Goal: Subscribe to service/newsletter

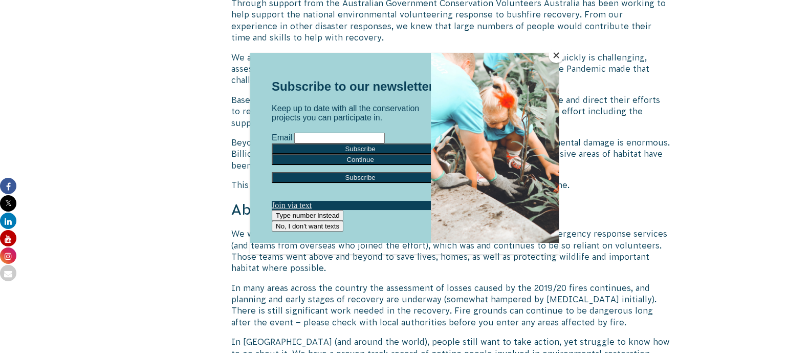
scroll to position [1247, 0]
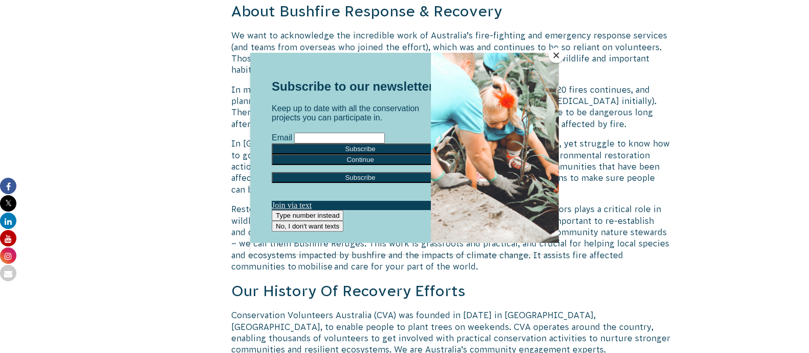
click at [557, 55] on button "Close" at bounding box center [556, 55] width 15 height 15
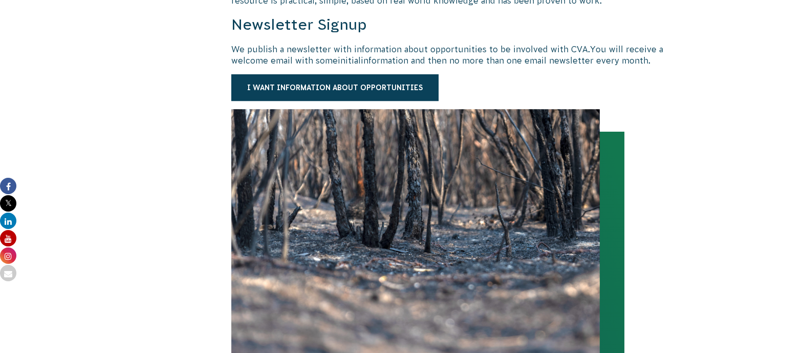
scroll to position [481, 0]
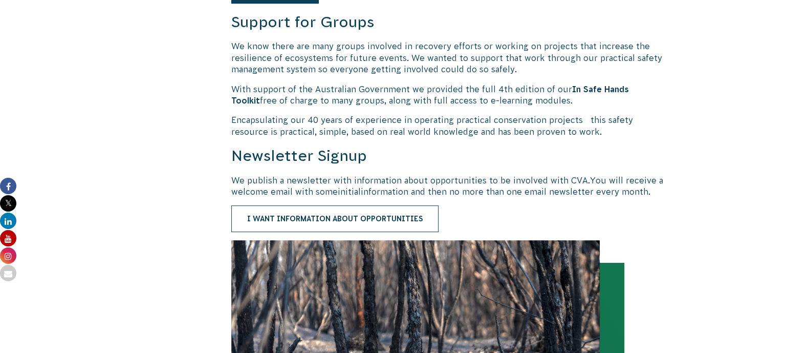
click at [356, 209] on link "I want information about opportunities" at bounding box center [334, 218] width 207 height 27
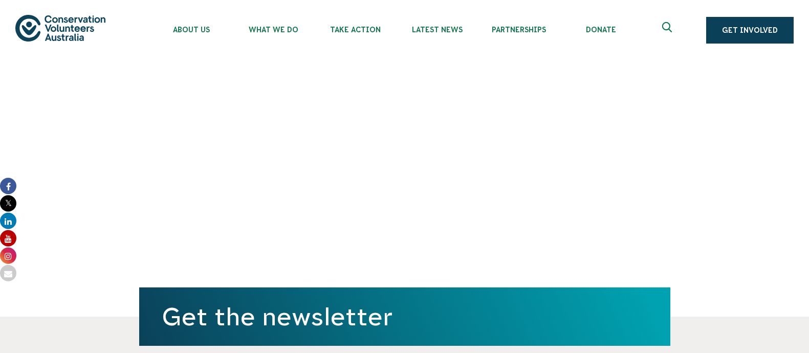
scroll to position [401, 0]
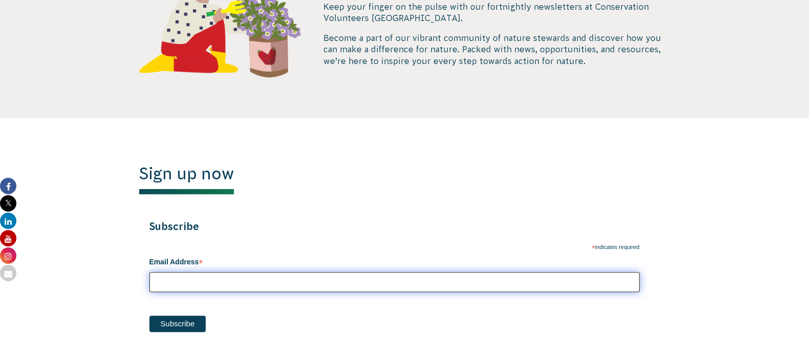
click at [280, 272] on input "Email Address *" at bounding box center [394, 282] width 490 height 20
type input "[EMAIL_ADDRESS][DOMAIN_NAME]"
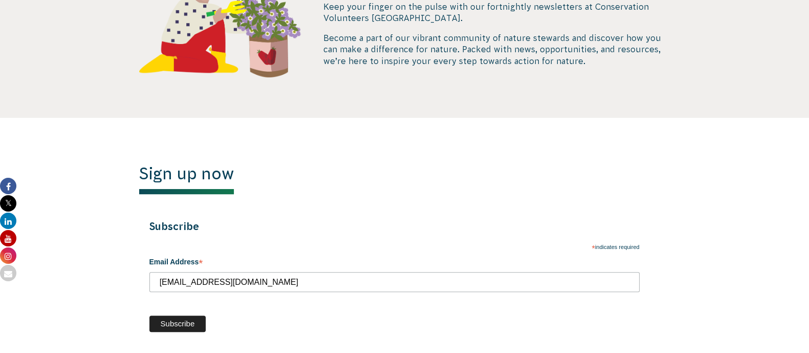
click at [171, 325] on input "Subscribe" at bounding box center [177, 323] width 57 height 16
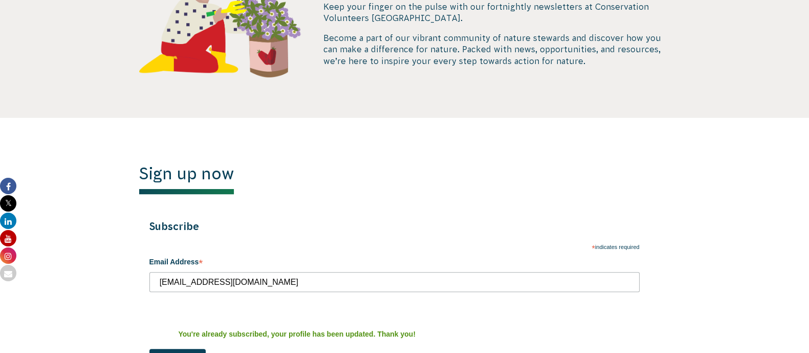
scroll to position [465, 0]
